Goal: Information Seeking & Learning: Learn about a topic

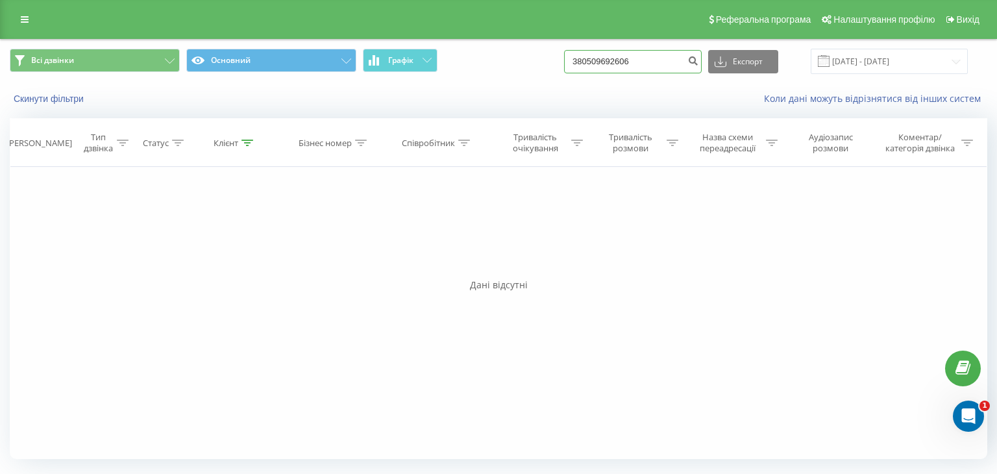
drag, startPoint x: 657, startPoint y: 57, endPoint x: 527, endPoint y: 79, distance: 132.3
click at [527, 79] on div "Всі дзвінки Основний Графік 380509692606 Експорт .csv .xls .xlsx 20.05.2025 - 2…" at bounding box center [499, 62] width 996 height 44
paste input "975153580"
type input "380975153580"
click at [699, 60] on icon "submit" at bounding box center [693, 59] width 11 height 8
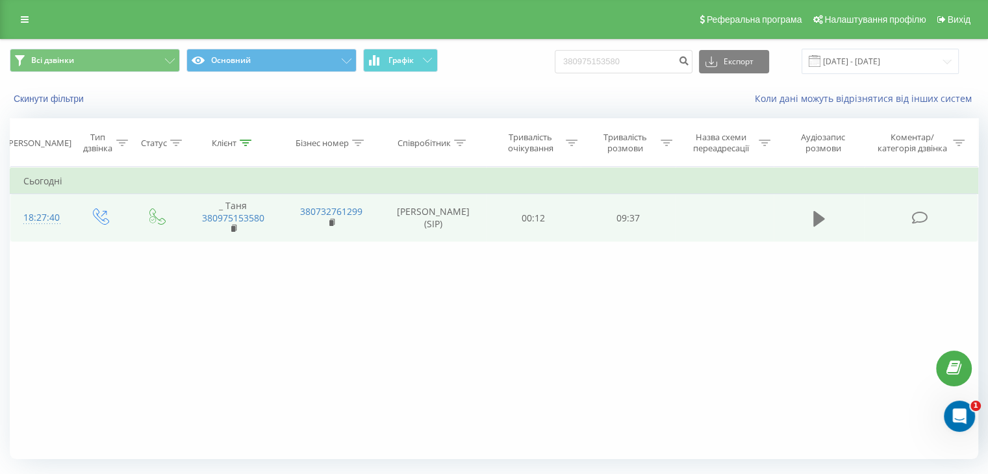
click at [817, 213] on icon at bounding box center [819, 218] width 12 height 16
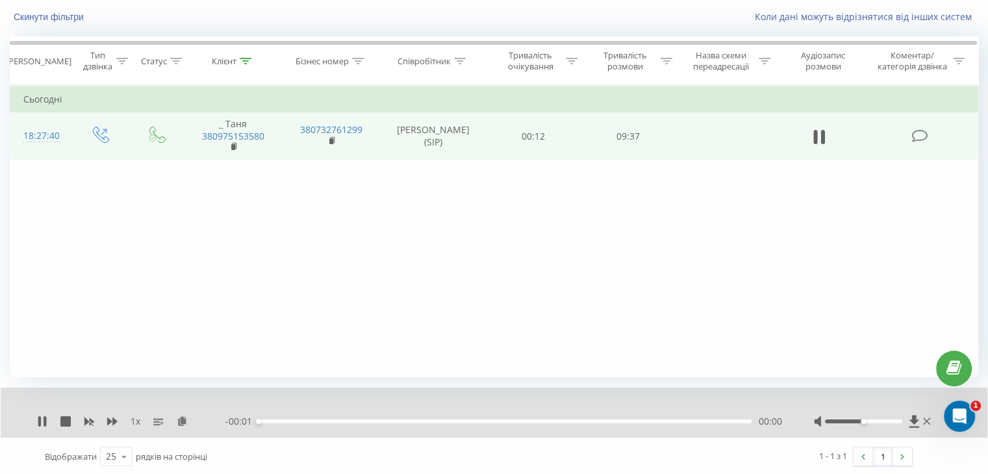
scroll to position [83, 0]
click at [47, 420] on div "1 x" at bounding box center [131, 420] width 188 height 13
drag, startPoint x: 39, startPoint y: 418, endPoint x: 76, endPoint y: 463, distance: 58.6
click at [39, 417] on icon at bounding box center [39, 420] width 3 height 10
click at [908, 418] on icon at bounding box center [913, 420] width 11 height 13
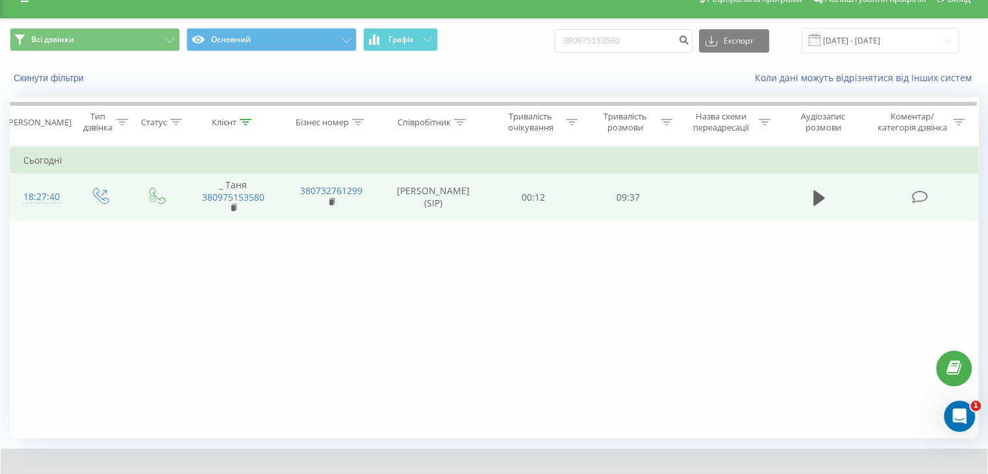
scroll to position [0, 0]
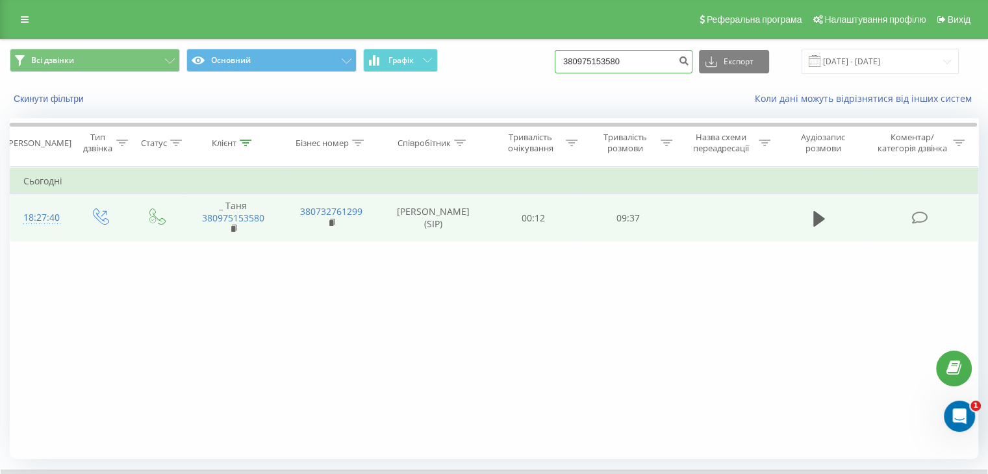
drag, startPoint x: 644, startPoint y: 62, endPoint x: 493, endPoint y: 64, distance: 151.3
click at [493, 64] on div "Всі дзвінки Основний Графік 380975153580 Експорт .csv .xls .xlsx 20.05.2025 - 2…" at bounding box center [494, 61] width 968 height 25
paste input "500790348"
type input "380500790348"
click at [689, 63] on icon "submit" at bounding box center [683, 59] width 11 height 8
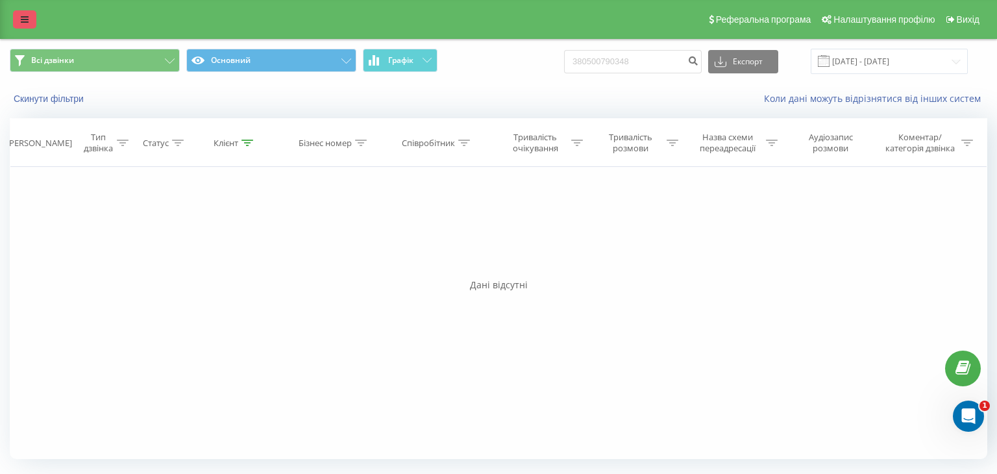
click at [18, 12] on link at bounding box center [24, 19] width 23 height 18
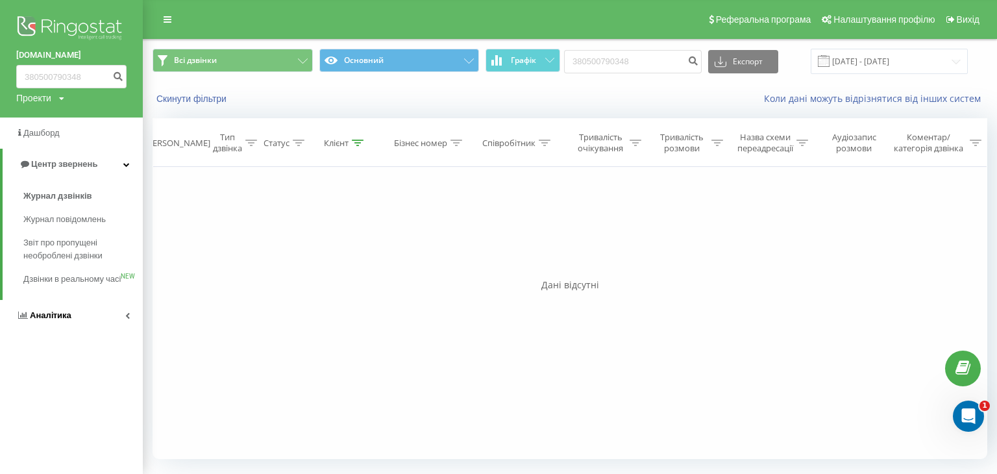
click at [40, 320] on span "Аналiтика" at bounding box center [51, 315] width 42 height 10
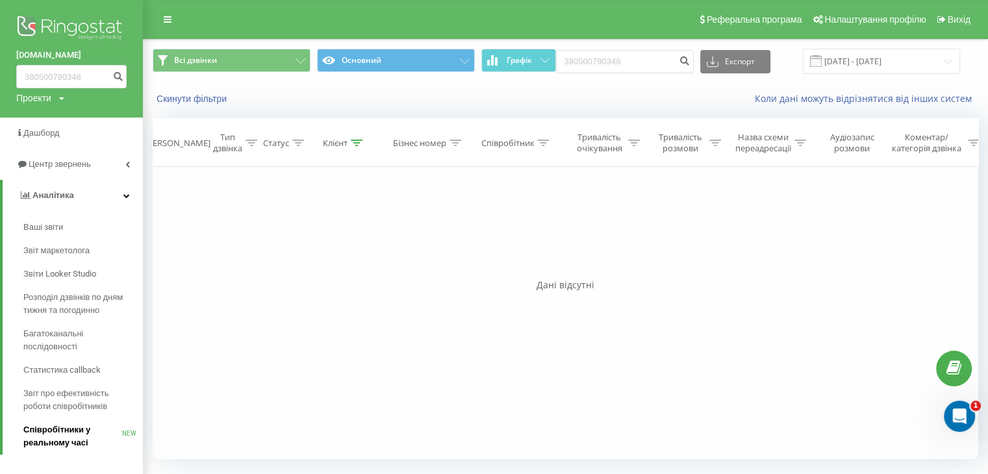
click at [41, 429] on span "Співробітники у реальному часі" at bounding box center [72, 436] width 99 height 26
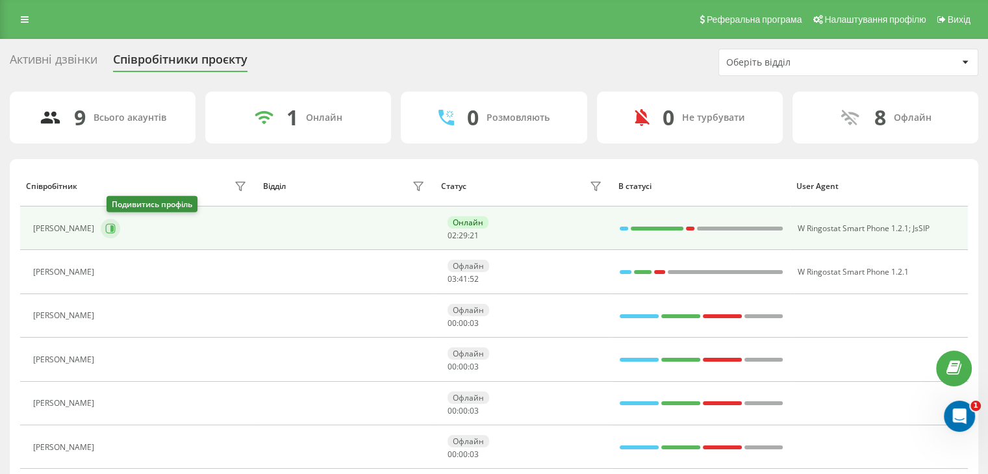
click at [114, 229] on icon at bounding box center [110, 228] width 10 height 10
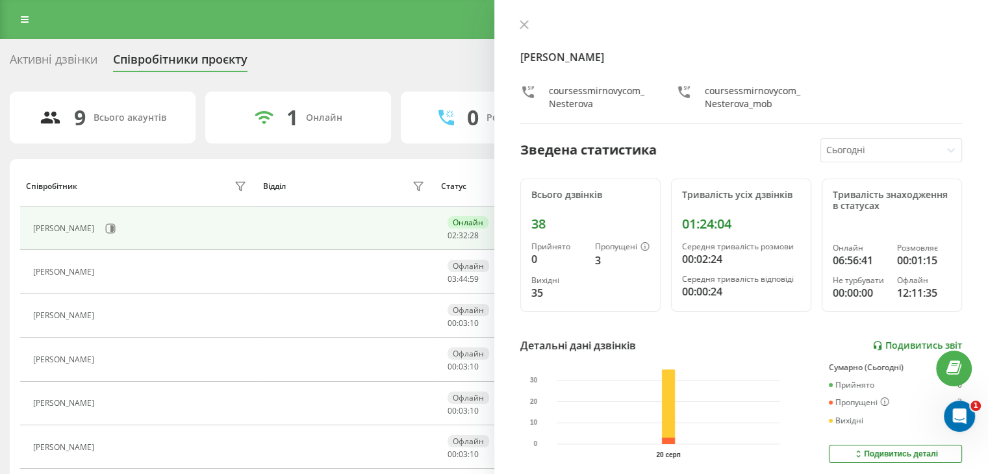
click at [882, 343] on link "Подивитись звіт" at bounding box center [917, 345] width 90 height 11
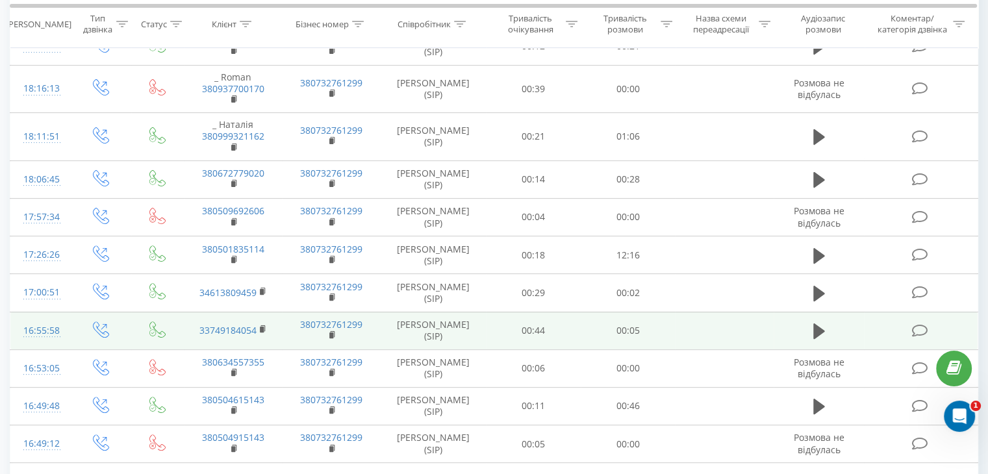
scroll to position [455, 0]
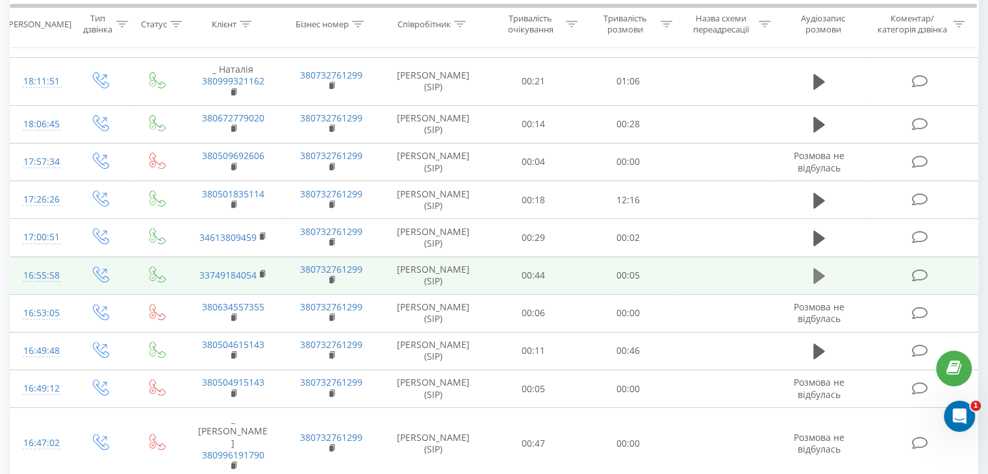
click at [817, 268] on icon at bounding box center [819, 276] width 12 height 16
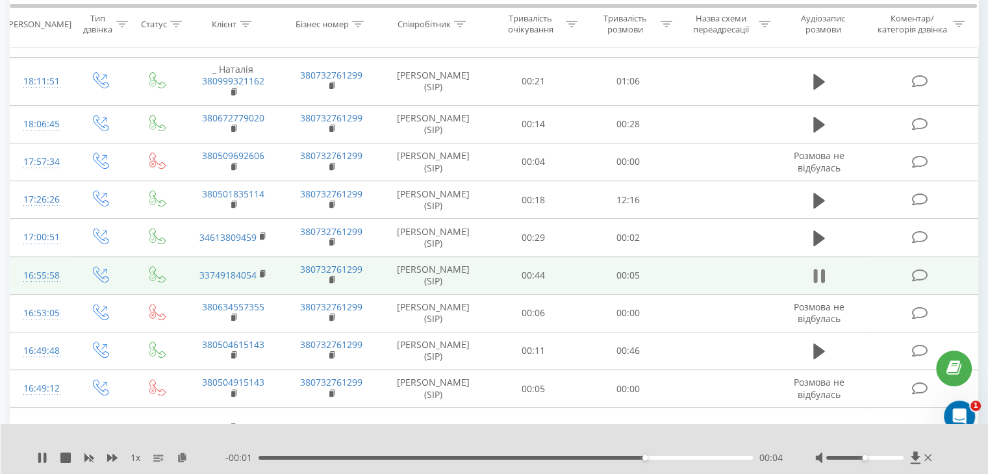
click at [821, 269] on icon at bounding box center [822, 276] width 4 height 14
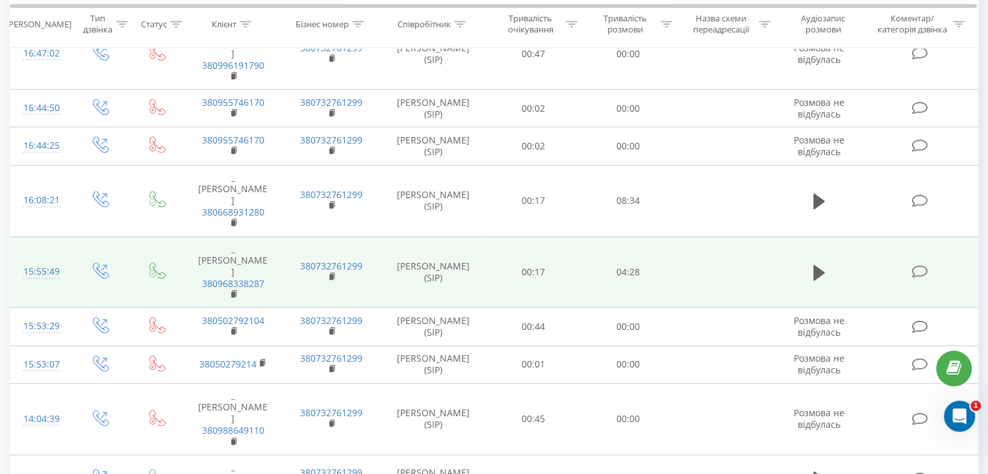
scroll to position [849, 0]
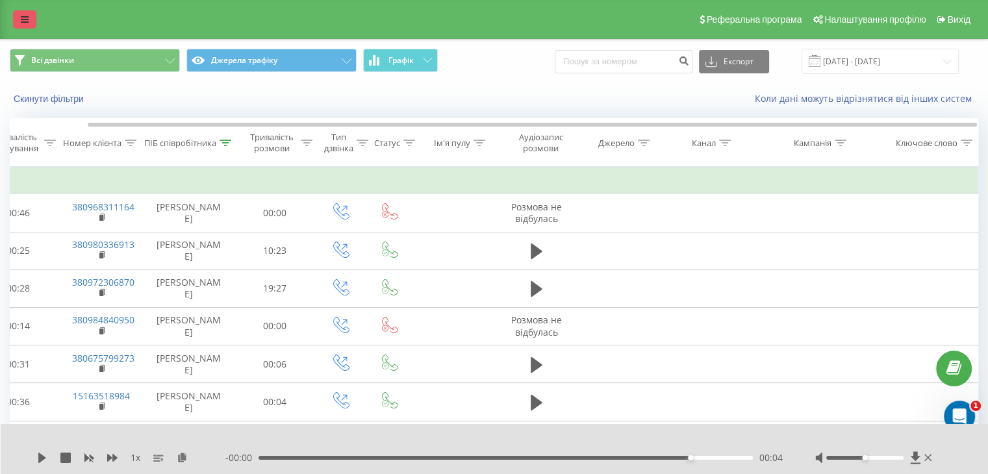
click at [26, 19] on icon at bounding box center [25, 19] width 8 height 9
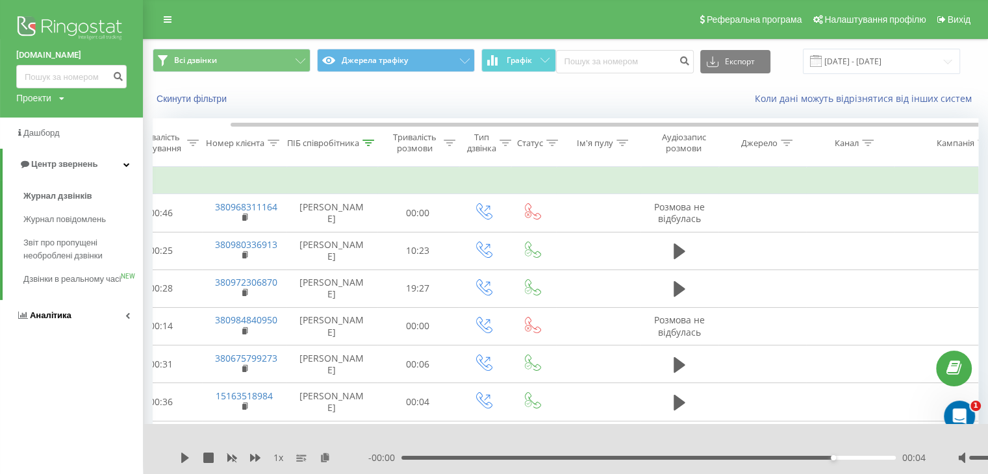
click at [49, 320] on span "Аналiтика" at bounding box center [51, 315] width 42 height 10
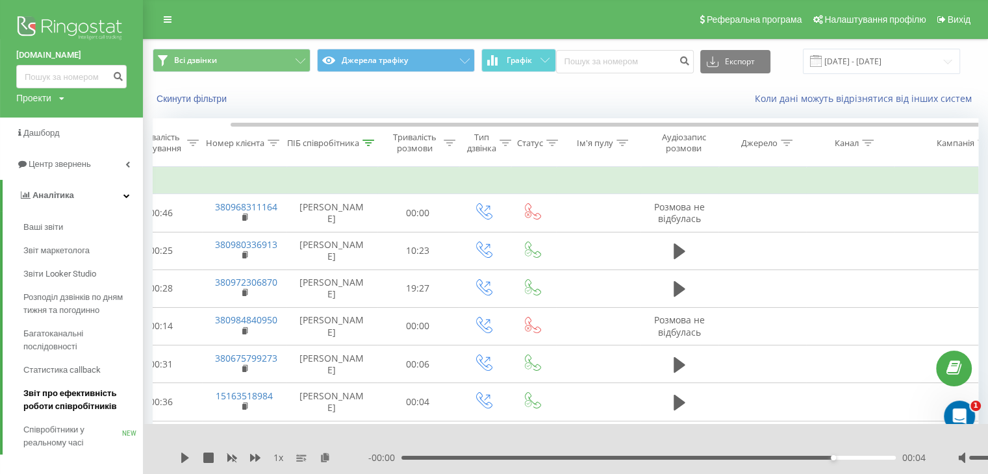
click at [57, 393] on span "Звіт про ефективність роботи співробітників" at bounding box center [79, 400] width 113 height 26
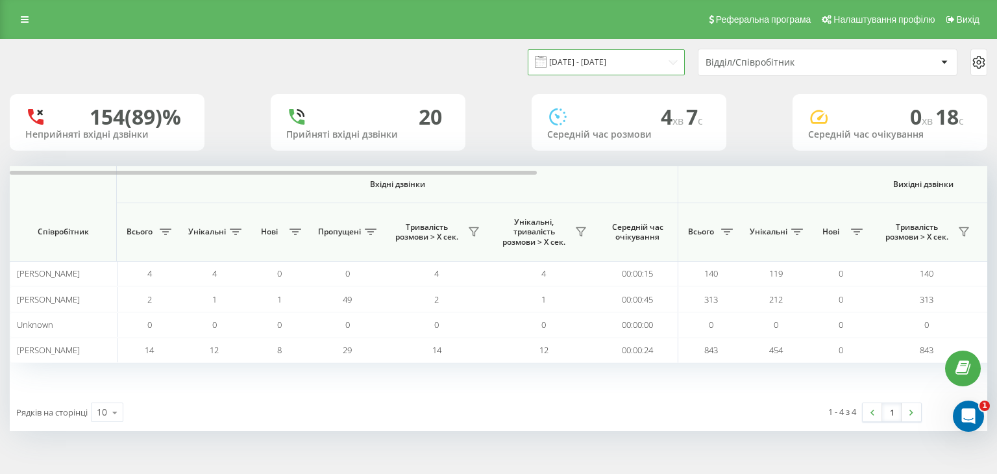
click at [664, 63] on input "[DATE] - [DATE]" at bounding box center [606, 61] width 157 height 25
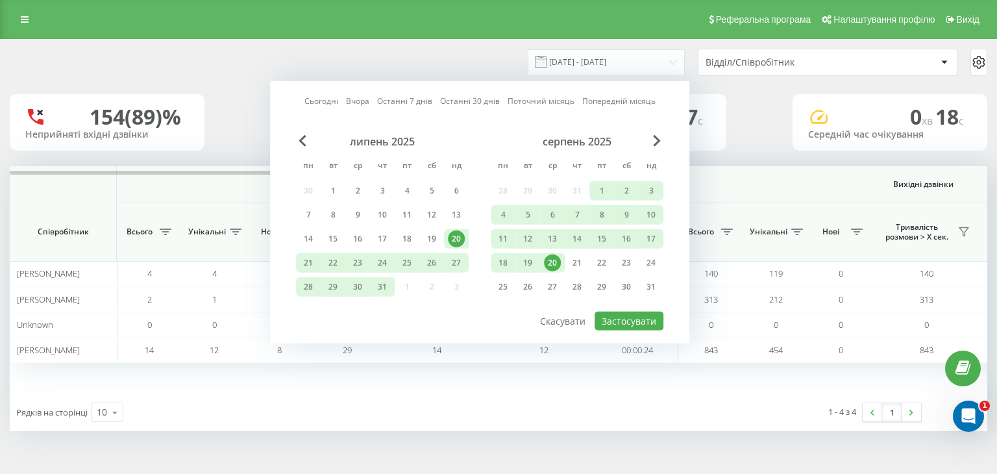
click at [550, 258] on div "20" at bounding box center [552, 263] width 17 height 17
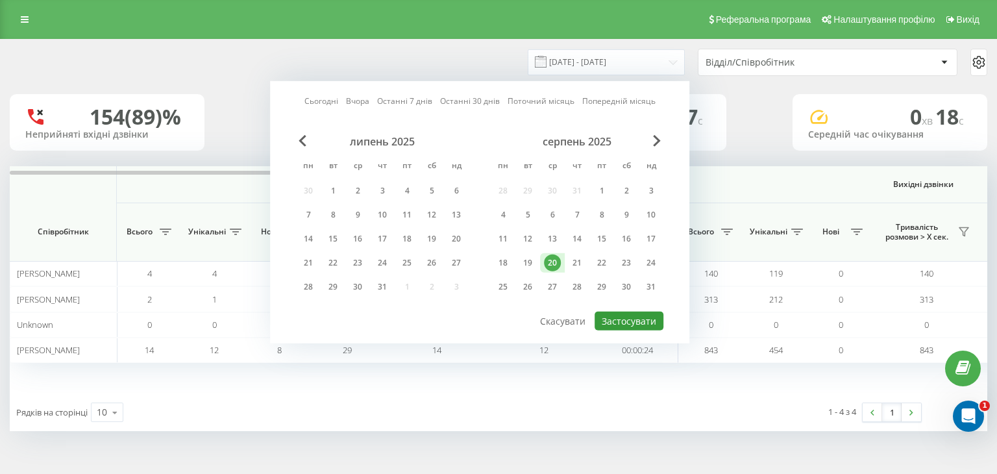
click at [618, 315] on button "Застосувати" at bounding box center [629, 321] width 69 height 19
type input "[DATE] - [DATE]"
